Goal: Task Accomplishment & Management: Complete application form

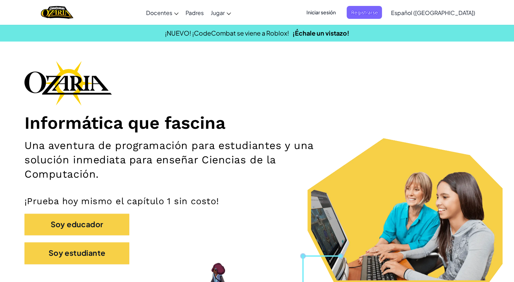
click at [328, 8] on span "Iniciar sesión" at bounding box center [321, 12] width 38 height 13
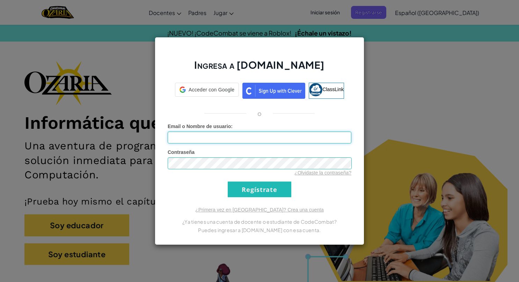
type input "[PERSON_NAME]"
click at [328, 8] on div "Ingresa a [DOMAIN_NAME] ClassLink o Error desconocido. Email o Nombre de usuari…" at bounding box center [259, 141] width 519 height 282
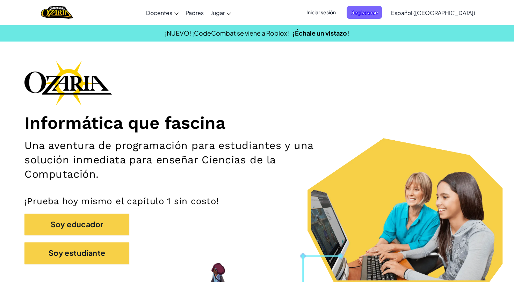
click at [339, 13] on span "Iniciar sesión" at bounding box center [321, 12] width 38 height 13
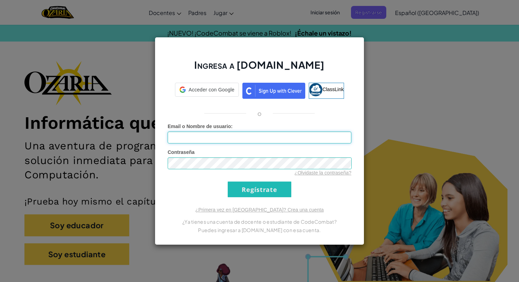
type input "[PERSON_NAME]"
click at [261, 187] on input "Regístrate" at bounding box center [260, 190] width 64 height 16
